Goal: Find specific page/section: Find specific page/section

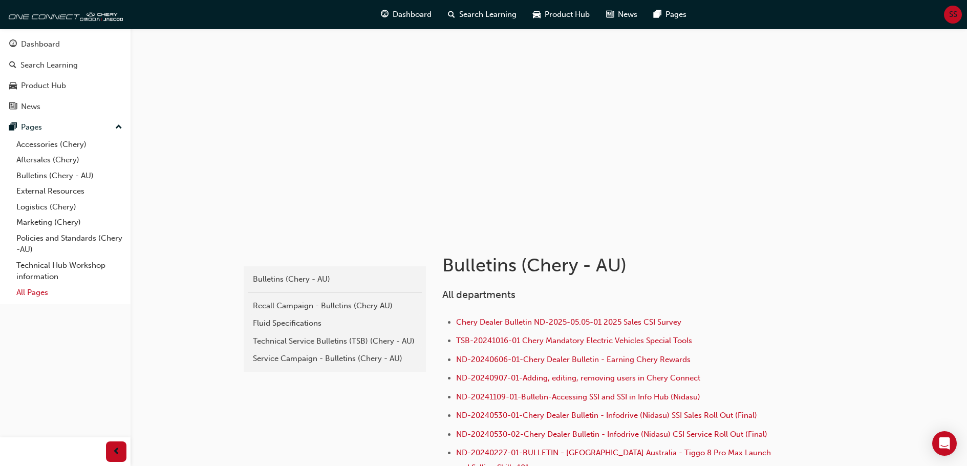
click at [37, 296] on link "All Pages" at bounding box center [69, 292] width 114 height 16
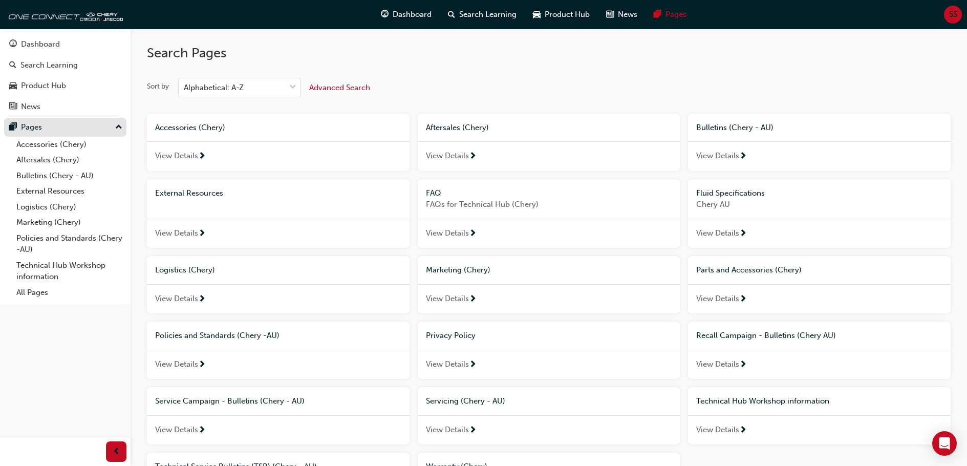
click at [32, 128] on div "Pages" at bounding box center [31, 127] width 21 height 12
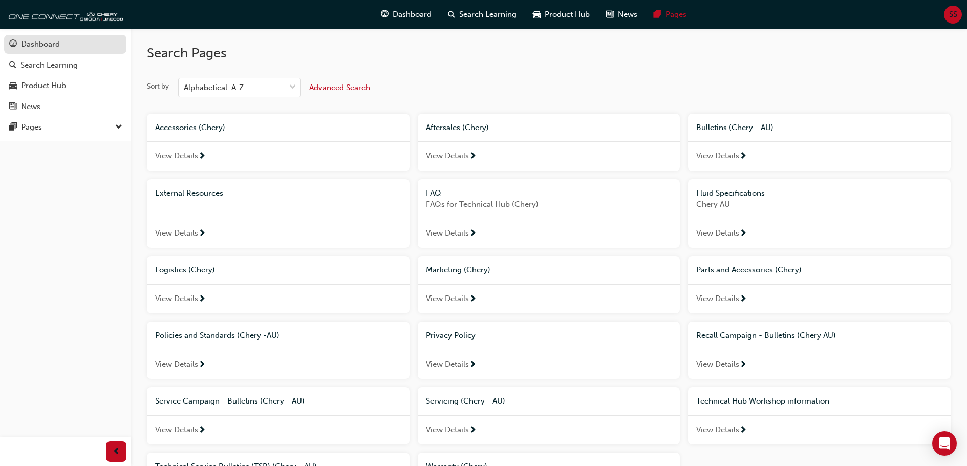
click at [56, 39] on div "Dashboard" at bounding box center [40, 44] width 39 height 12
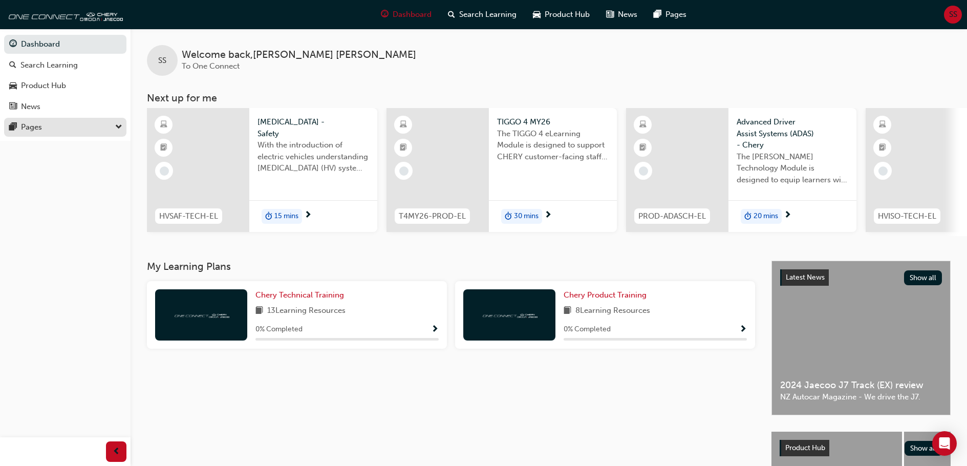
click at [45, 127] on div "Pages" at bounding box center [65, 127] width 112 height 13
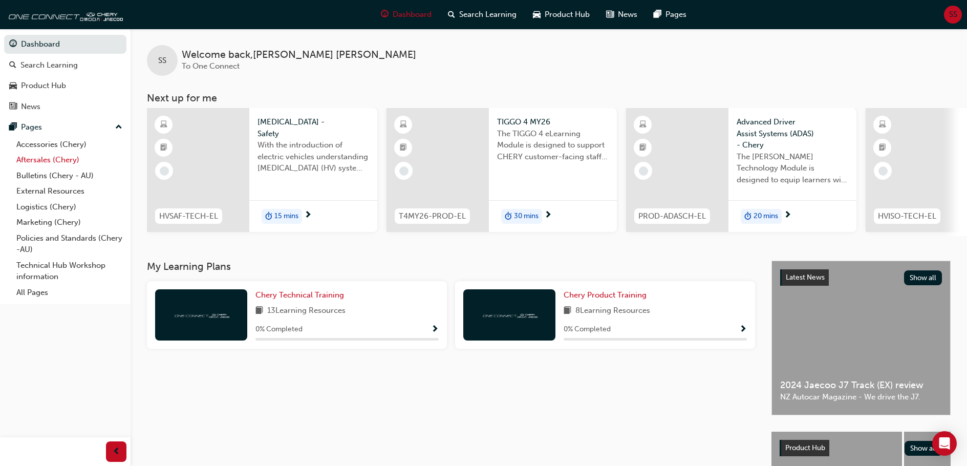
click at [34, 165] on link "Aftersales (Chery)" at bounding box center [69, 160] width 114 height 16
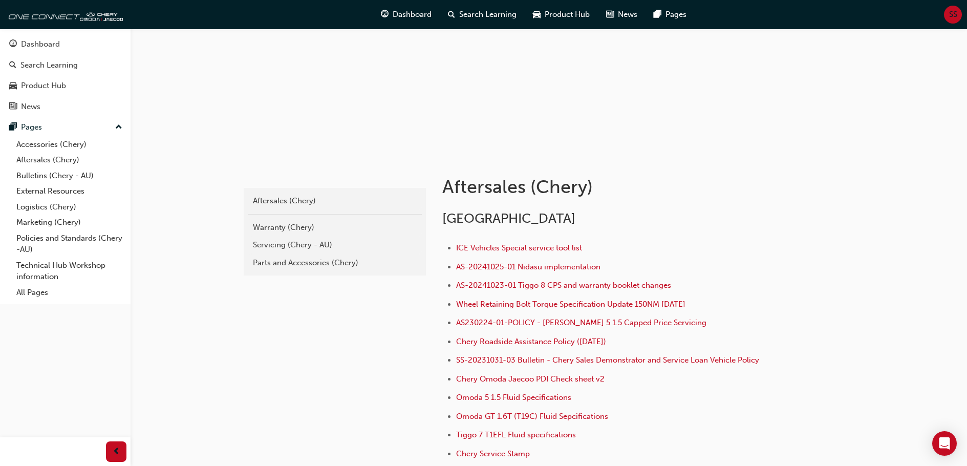
scroll to position [102, 0]
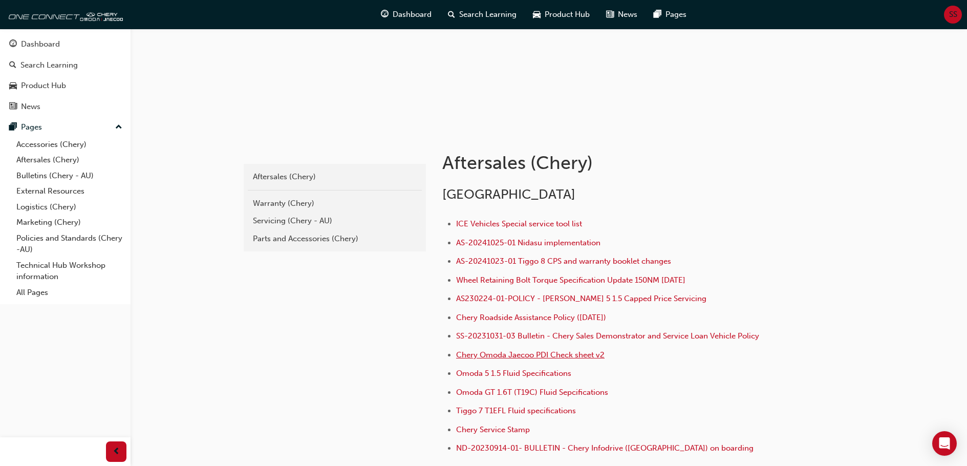
click at [490, 357] on span "Chery Omoda Jaecoo PDI Check sheet v2" at bounding box center [530, 354] width 148 height 9
